Goal: Information Seeking & Learning: Understand process/instructions

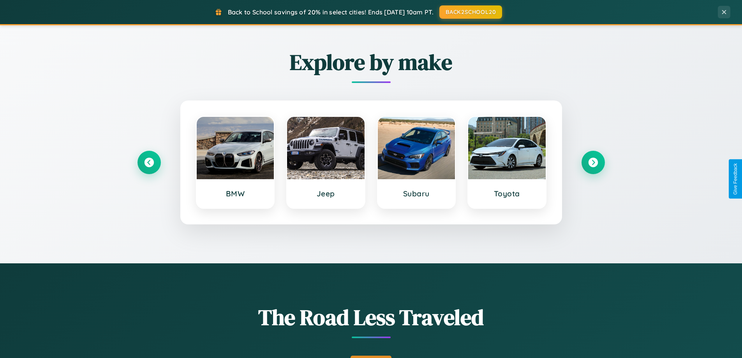
scroll to position [536, 0]
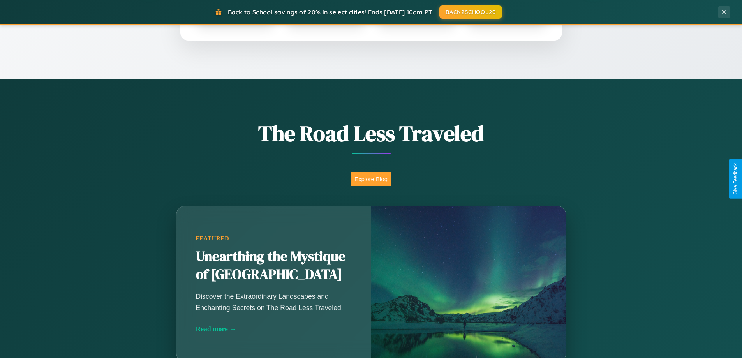
click at [371, 179] on button "Explore Blog" at bounding box center [371, 179] width 41 height 14
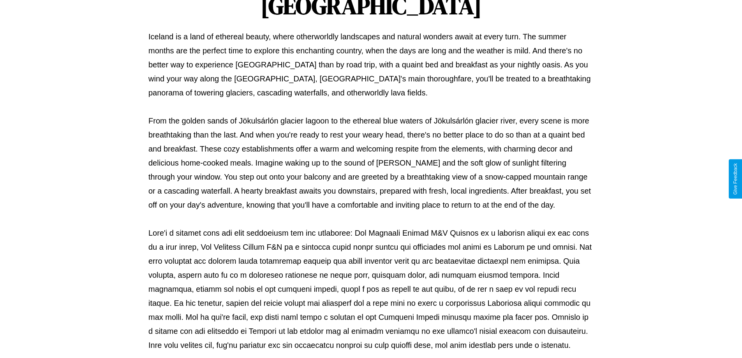
scroll to position [252, 0]
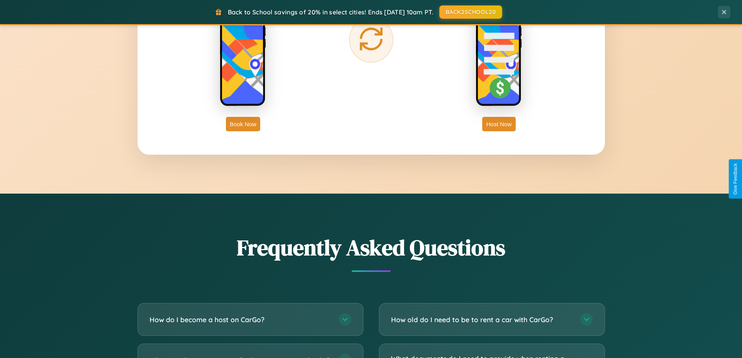
scroll to position [1499, 0]
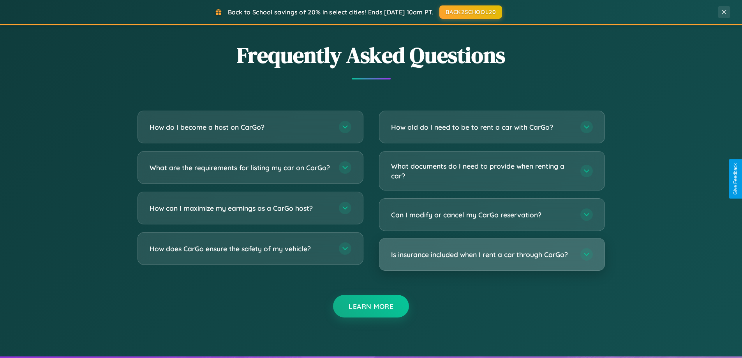
click at [491, 255] on h3 "Is insurance included when I rent a car through CarGo?" at bounding box center [481, 255] width 181 height 10
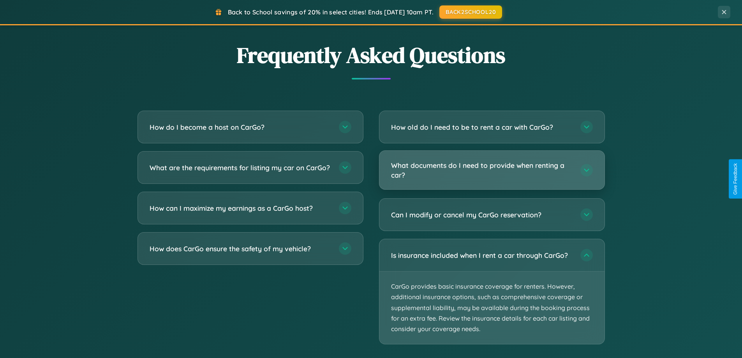
click at [491, 170] on h3 "What documents do I need to provide when renting a car?" at bounding box center [481, 169] width 181 height 19
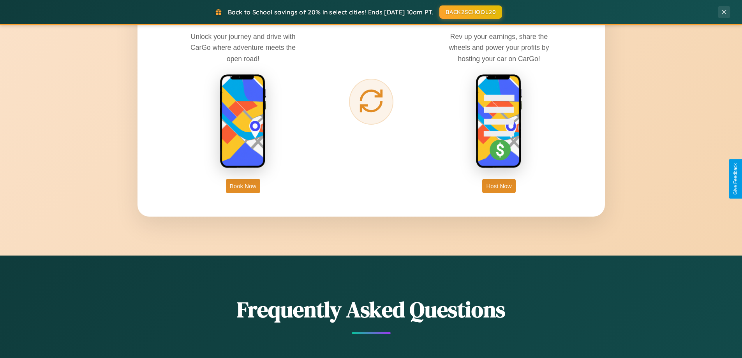
scroll to position [0, 0]
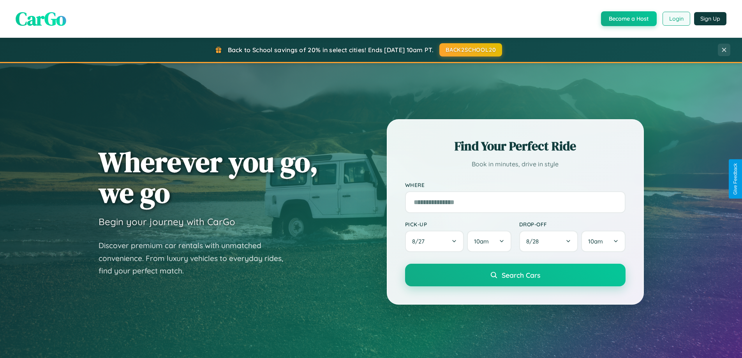
click at [676, 19] on button "Login" at bounding box center [676, 19] width 28 height 14
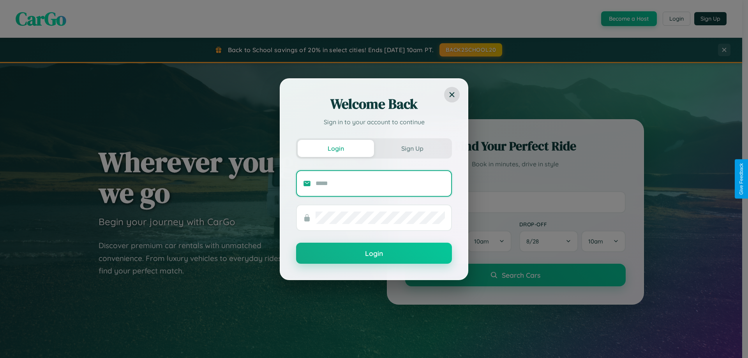
click at [380, 183] on input "text" at bounding box center [379, 183] width 129 height 12
type input "**********"
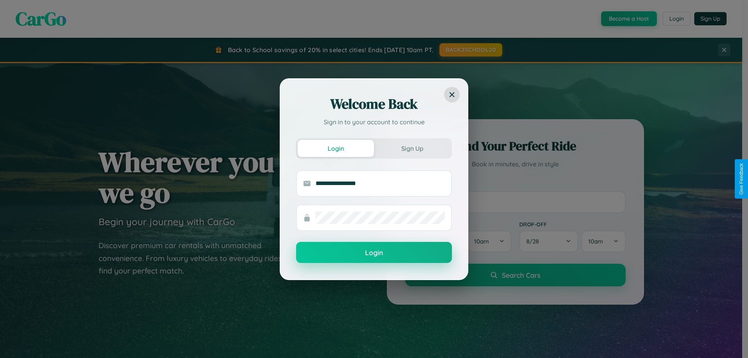
click at [374, 252] on button "Login" at bounding box center [374, 252] width 156 height 21
